Goal: Task Accomplishment & Management: Manage account settings

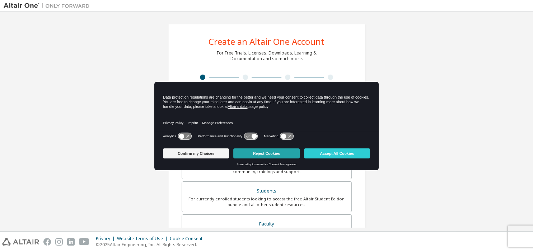
click at [267, 152] on button "Reject Cookies" at bounding box center [266, 153] width 66 height 10
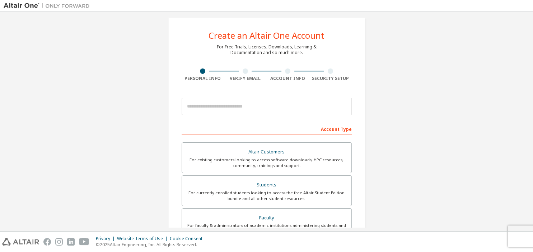
scroll to position [5, 0]
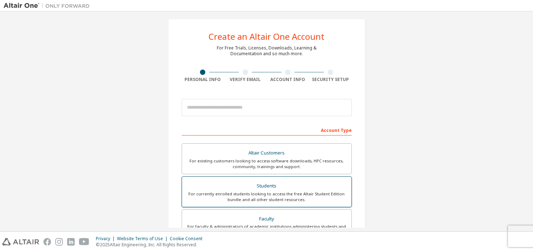
click at [269, 188] on div "Students" at bounding box center [266, 186] width 161 height 10
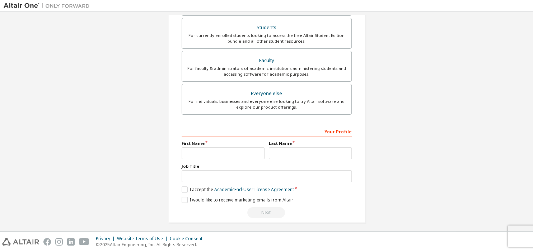
scroll to position [184, 0]
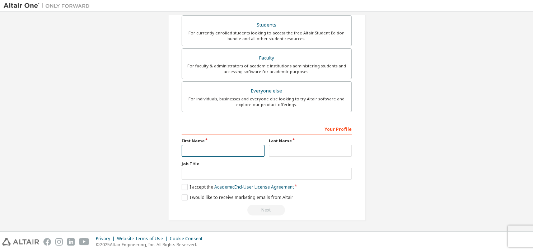
click at [224, 148] on input "text" at bounding box center [222, 151] width 83 height 12
type input "*******"
click at [305, 147] on input "text" at bounding box center [310, 151] width 83 height 12
type input "*******"
click at [218, 148] on input "*******" at bounding box center [222, 151] width 83 height 12
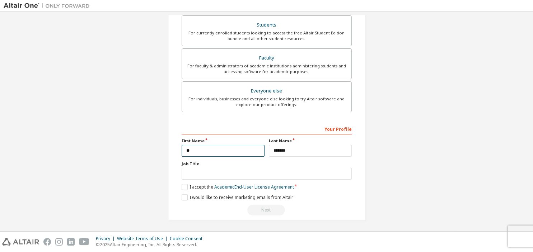
type input "*"
type input "******"
click at [270, 24] on div "Students" at bounding box center [266, 25] width 161 height 10
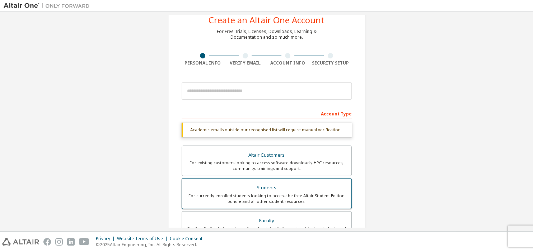
scroll to position [19, 0]
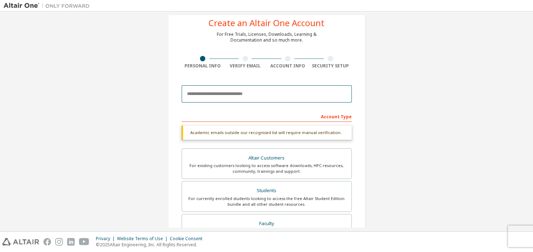
click at [250, 95] on input "email" at bounding box center [266, 93] width 170 height 17
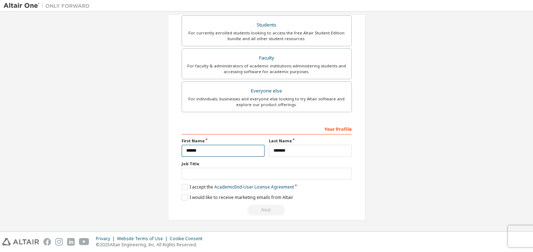
click at [233, 151] on input "******" at bounding box center [222, 151] width 83 height 12
click at [394, 119] on div "Create an Altair One Account For Free Trials, Licenses, Downloads, Learning & D…" at bounding box center [266, 30] width 525 height 398
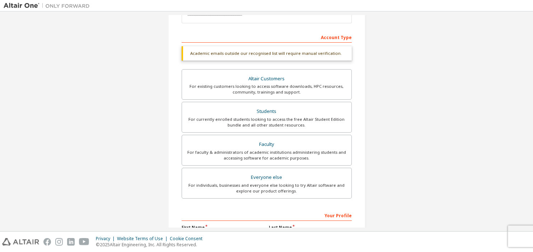
scroll to position [48, 0]
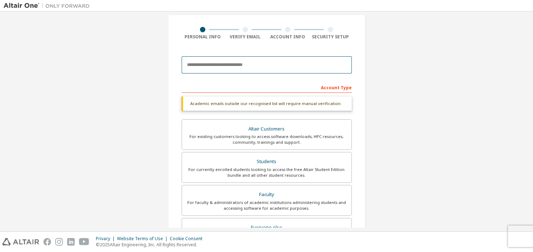
click at [247, 62] on input "email" at bounding box center [266, 64] width 170 height 17
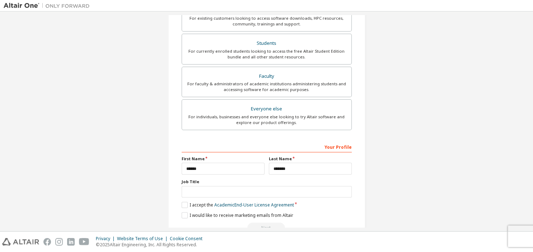
scroll to position [166, 0]
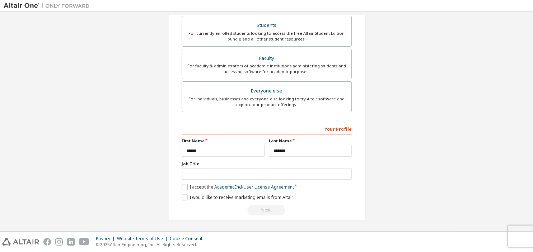
type input "**********"
click at [183, 185] on label "I accept the Academic End-User License Agreement" at bounding box center [237, 187] width 112 height 6
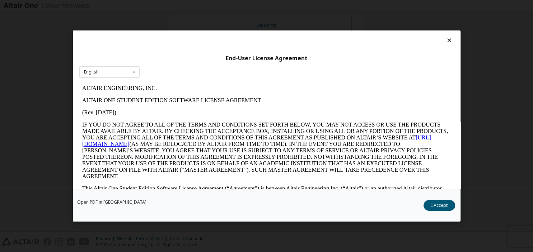
scroll to position [0, 0]
click at [440, 205] on button "I Accept" at bounding box center [439, 205] width 32 height 11
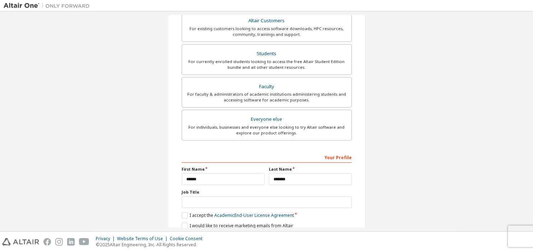
scroll to position [166, 0]
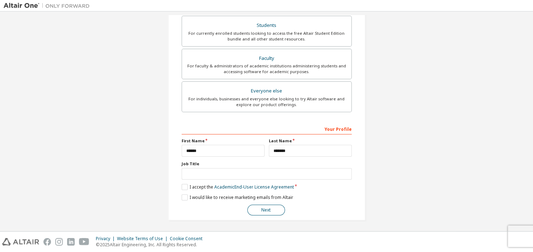
click at [270, 209] on button "Next" at bounding box center [266, 210] width 38 height 11
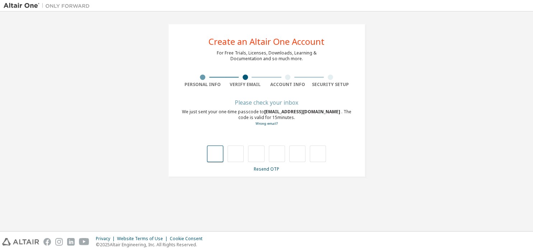
scroll to position [0, 0]
type input "*"
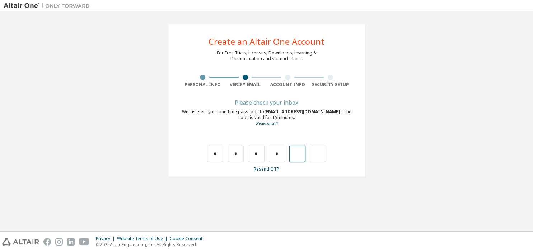
type input "*"
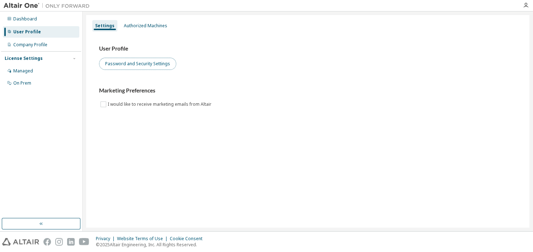
click at [121, 62] on button "Password and Security Settings" at bounding box center [137, 64] width 77 height 12
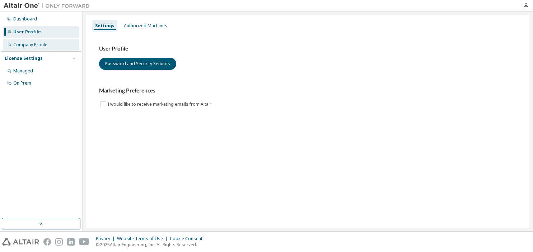
click at [49, 42] on div "Company Profile" at bounding box center [41, 44] width 76 height 11
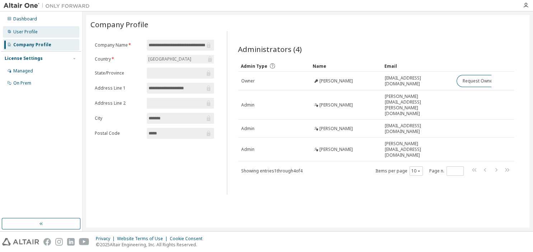
click at [28, 33] on div "User Profile" at bounding box center [25, 32] width 24 height 6
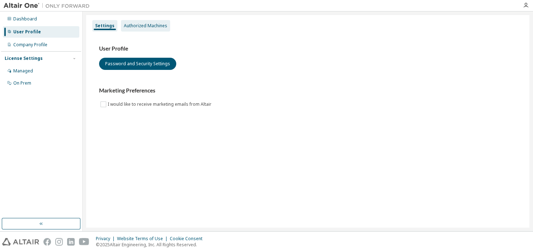
click at [150, 23] on div "Authorized Machines" at bounding box center [145, 26] width 43 height 6
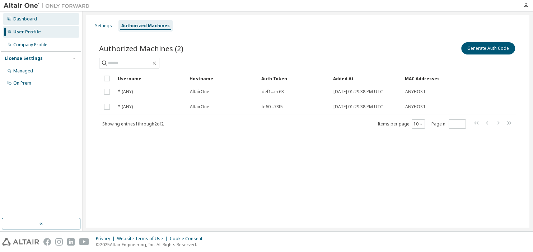
click at [47, 19] on div "Dashboard" at bounding box center [41, 18] width 76 height 11
